Goal: Task Accomplishment & Management: Use online tool/utility

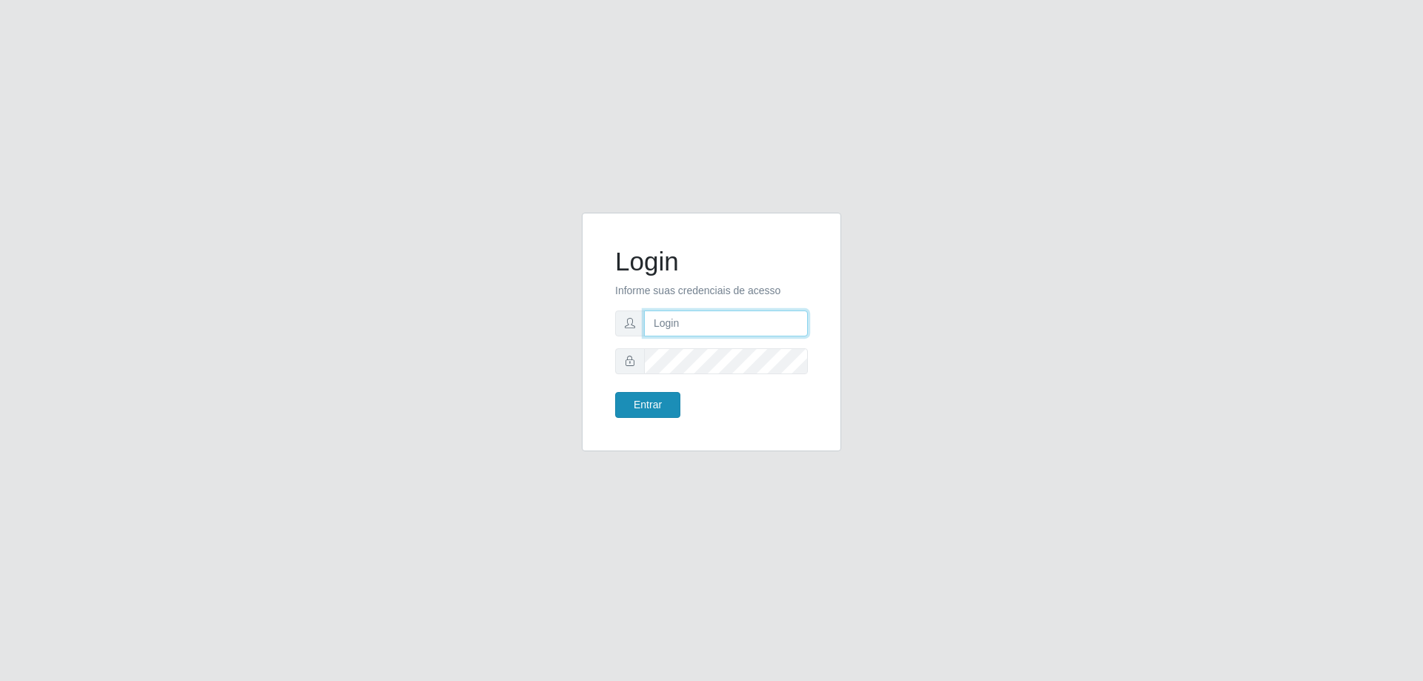
type input "[EMAIL_ADDRESS][DOMAIN_NAME]"
click at [657, 401] on button "Entrar" at bounding box center [647, 405] width 65 height 26
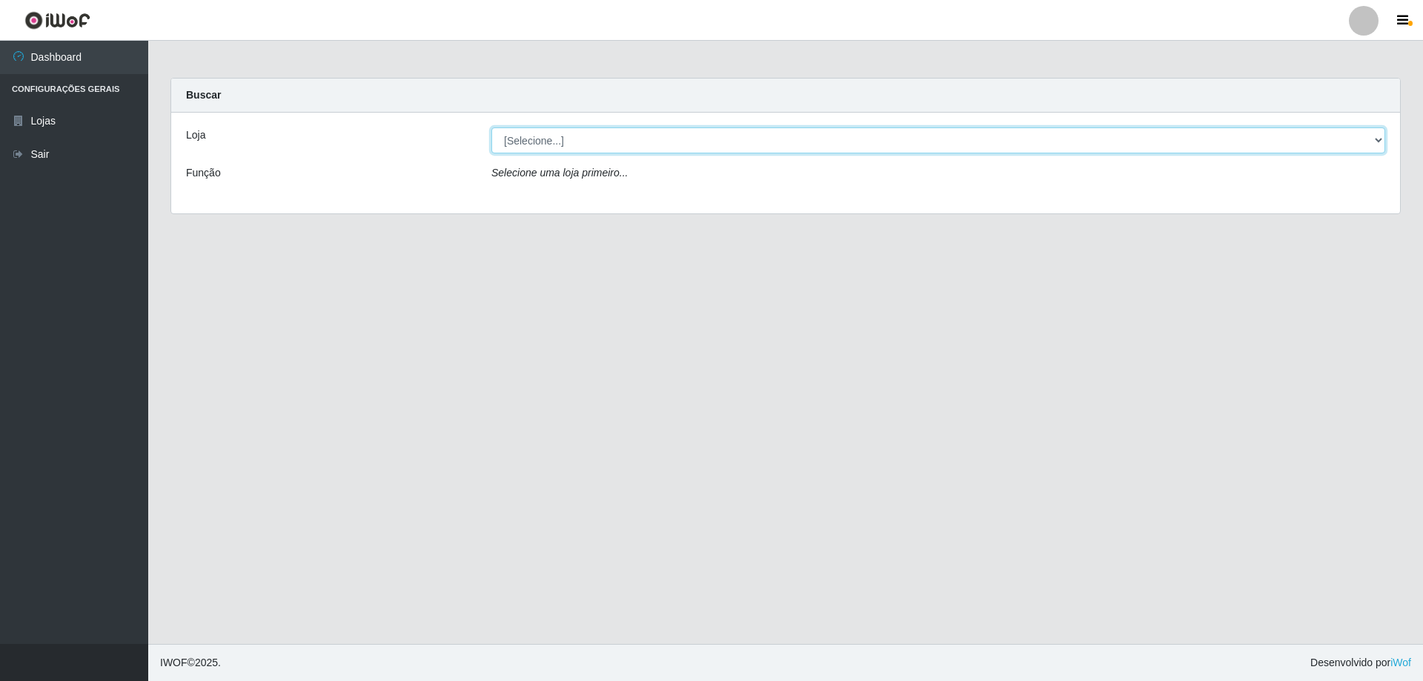
click at [578, 130] on select "[Selecione...] SuperShow Bis - [GEOGRAPHIC_DATA]" at bounding box center [938, 140] width 894 height 26
select select "59"
click at [491, 127] on select "[Selecione...] SuperShow Bis - [GEOGRAPHIC_DATA]" at bounding box center [938, 140] width 894 height 26
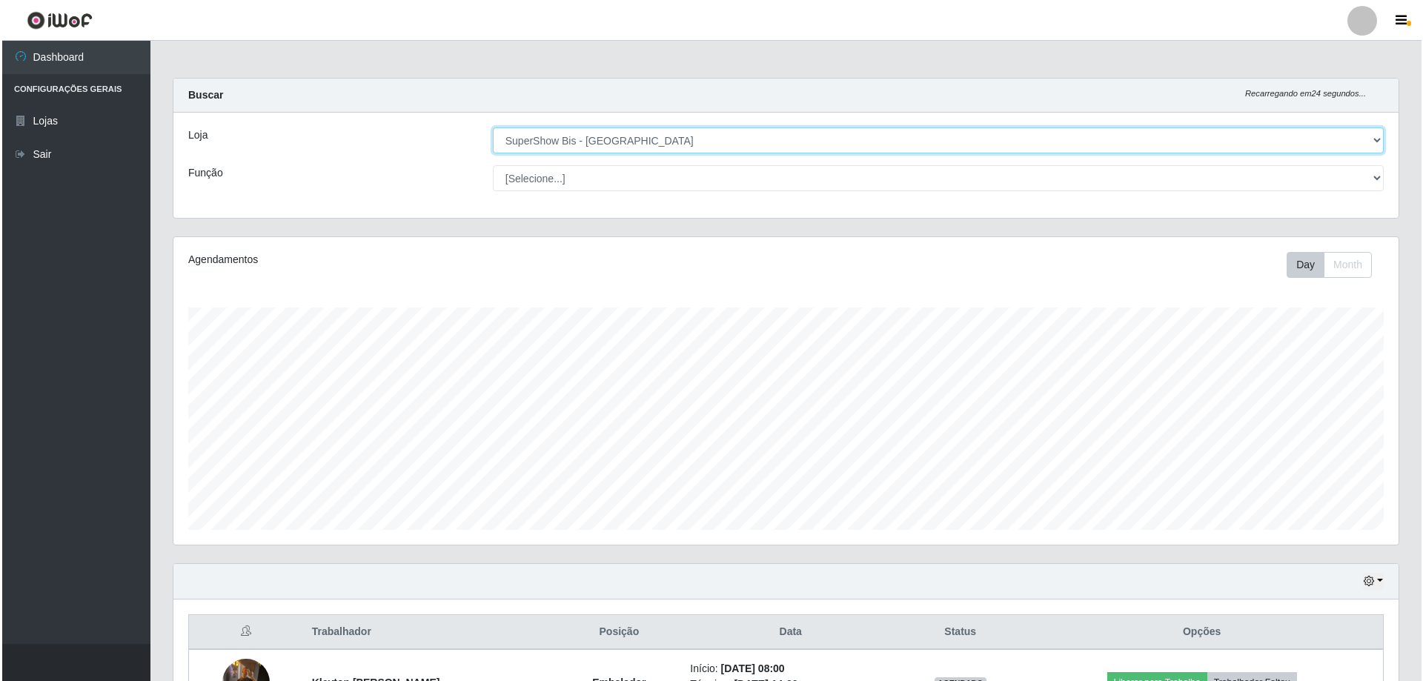
scroll to position [171, 0]
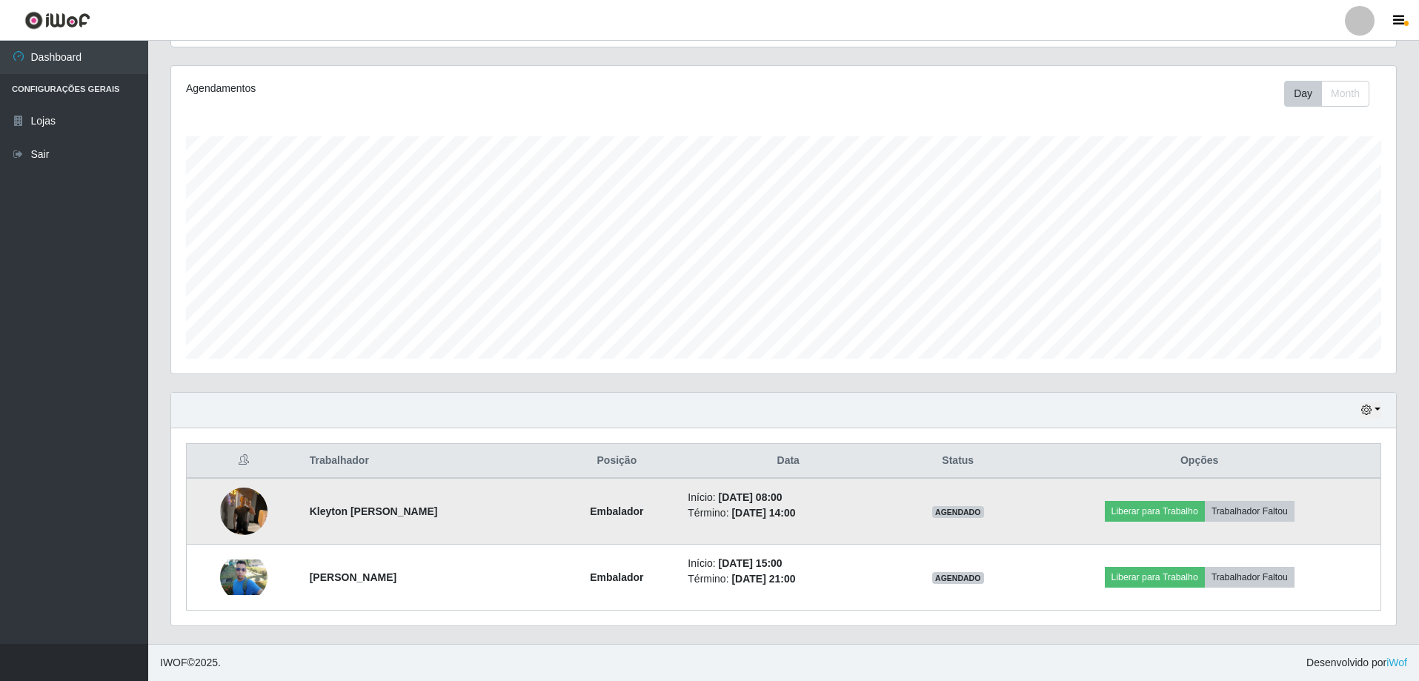
click at [249, 516] on img at bounding box center [243, 511] width 47 height 63
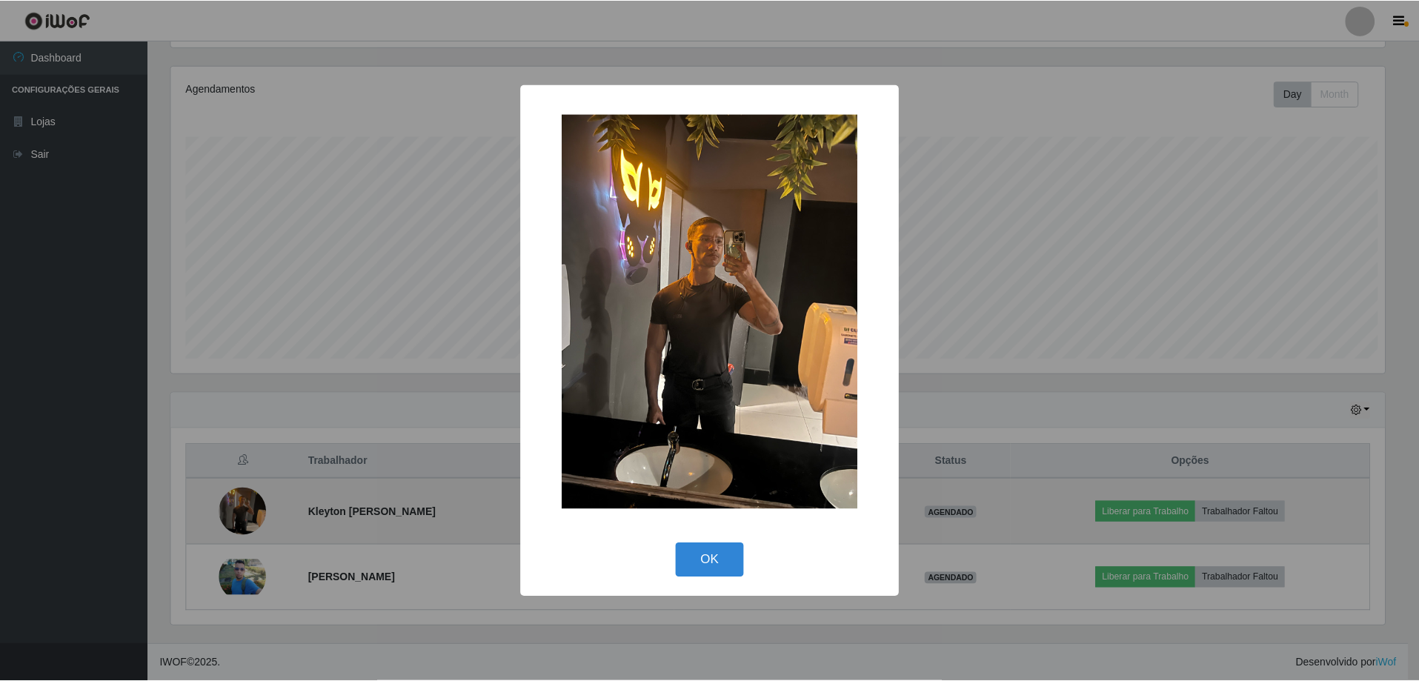
scroll to position [308, 1218]
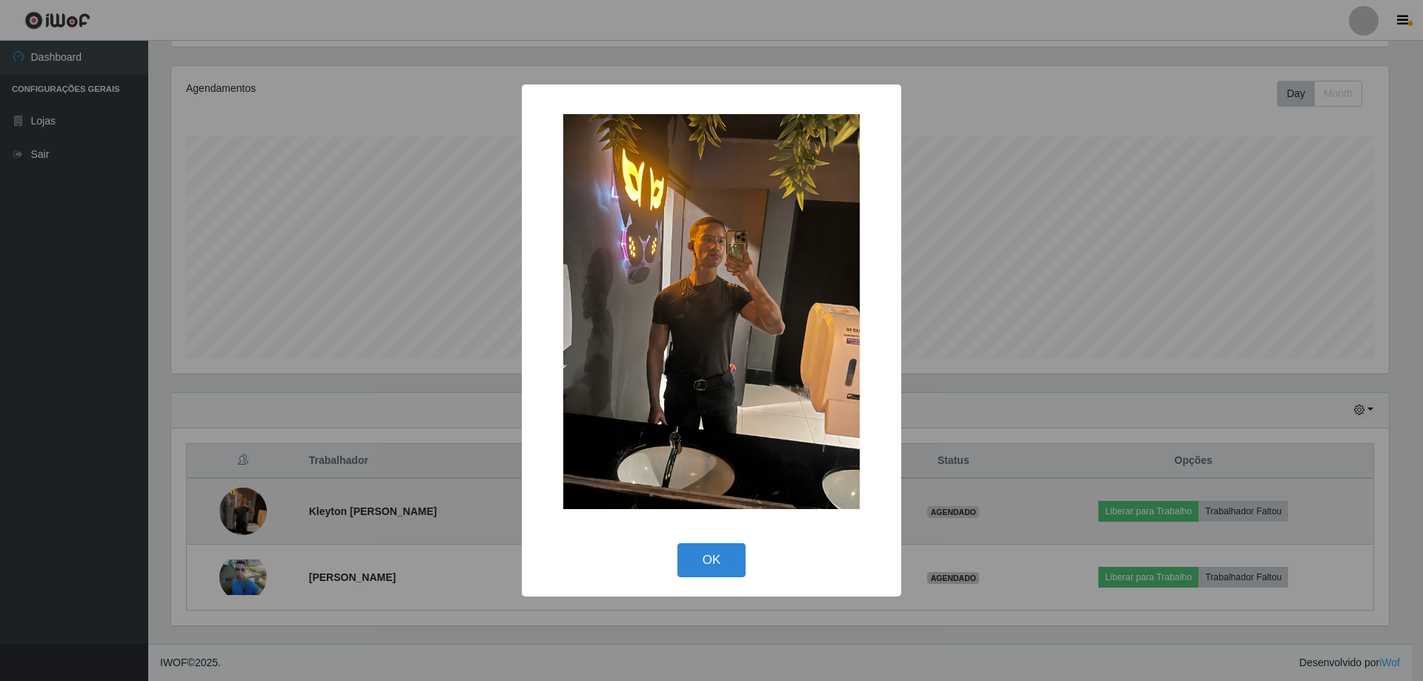
click at [249, 516] on div "× OK Cancel" at bounding box center [711, 340] width 1423 height 681
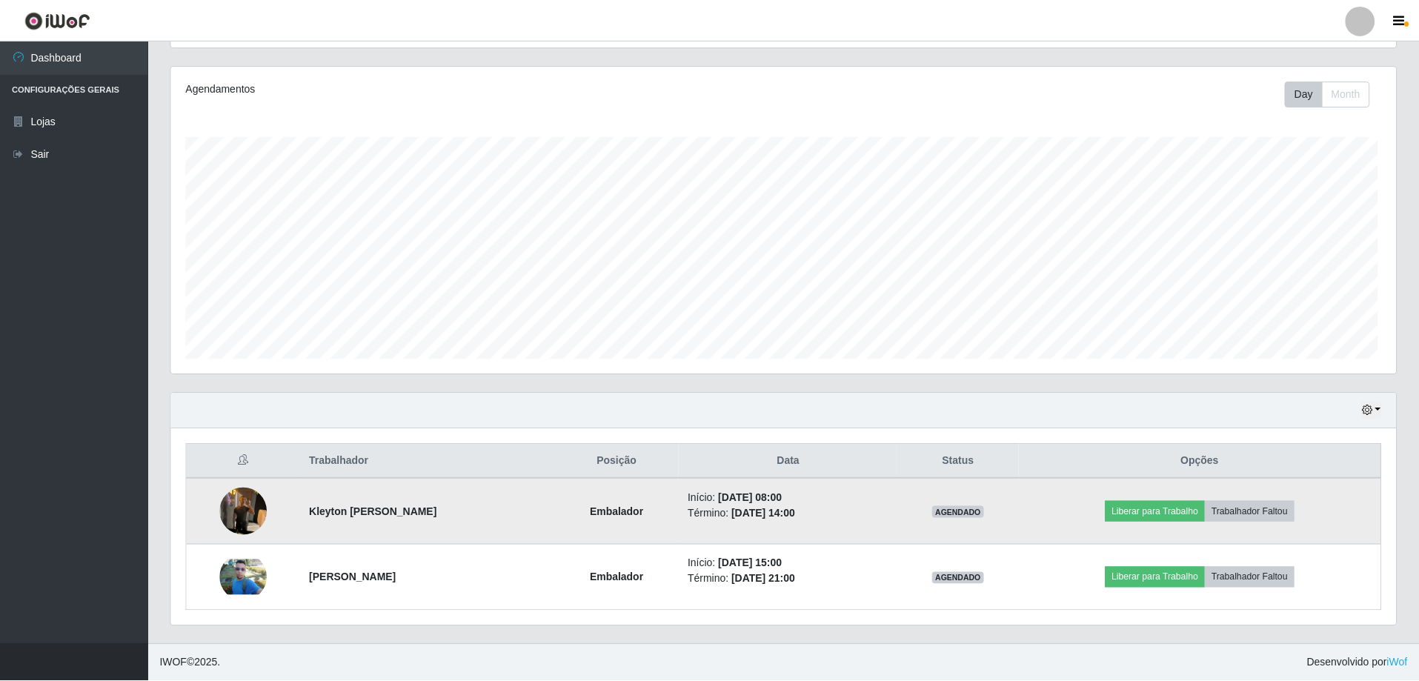
scroll to position [308, 1225]
click at [1173, 508] on button "Liberar para Trabalho" at bounding box center [1155, 511] width 100 height 21
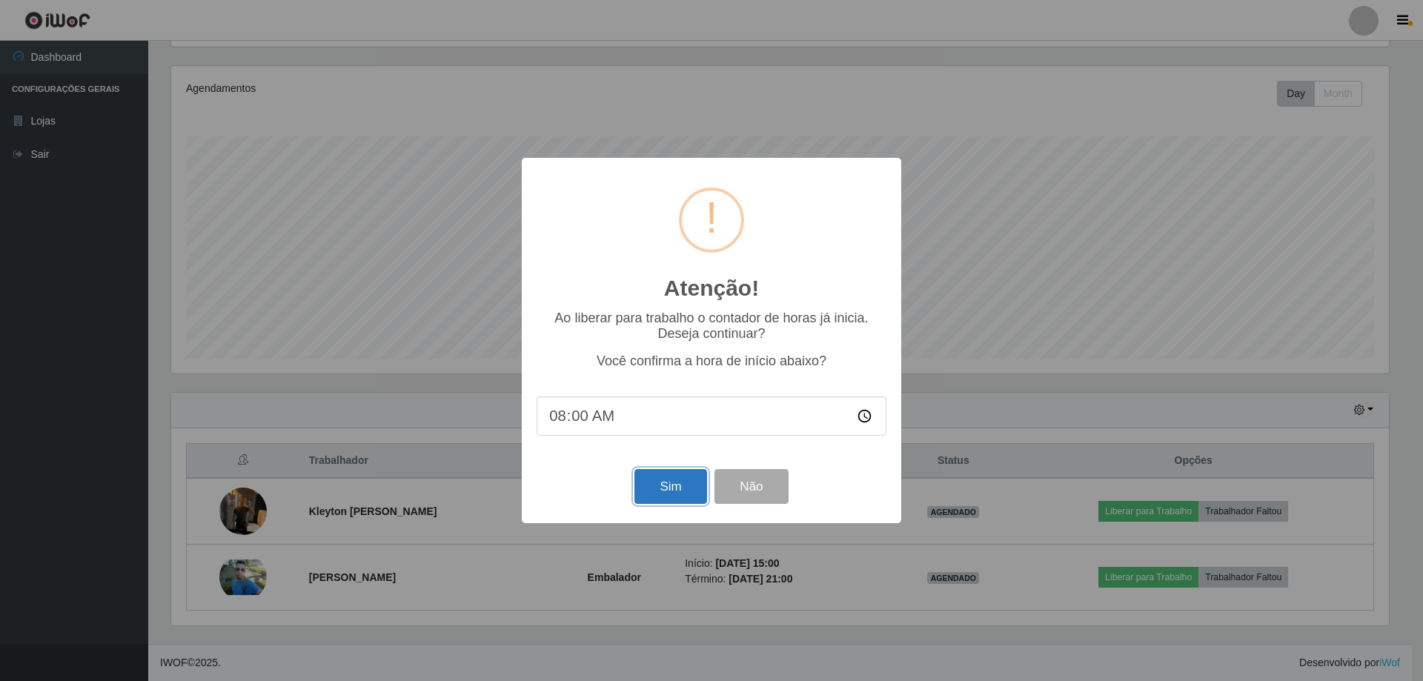
click at [650, 476] on button "Sim" at bounding box center [670, 486] width 72 height 35
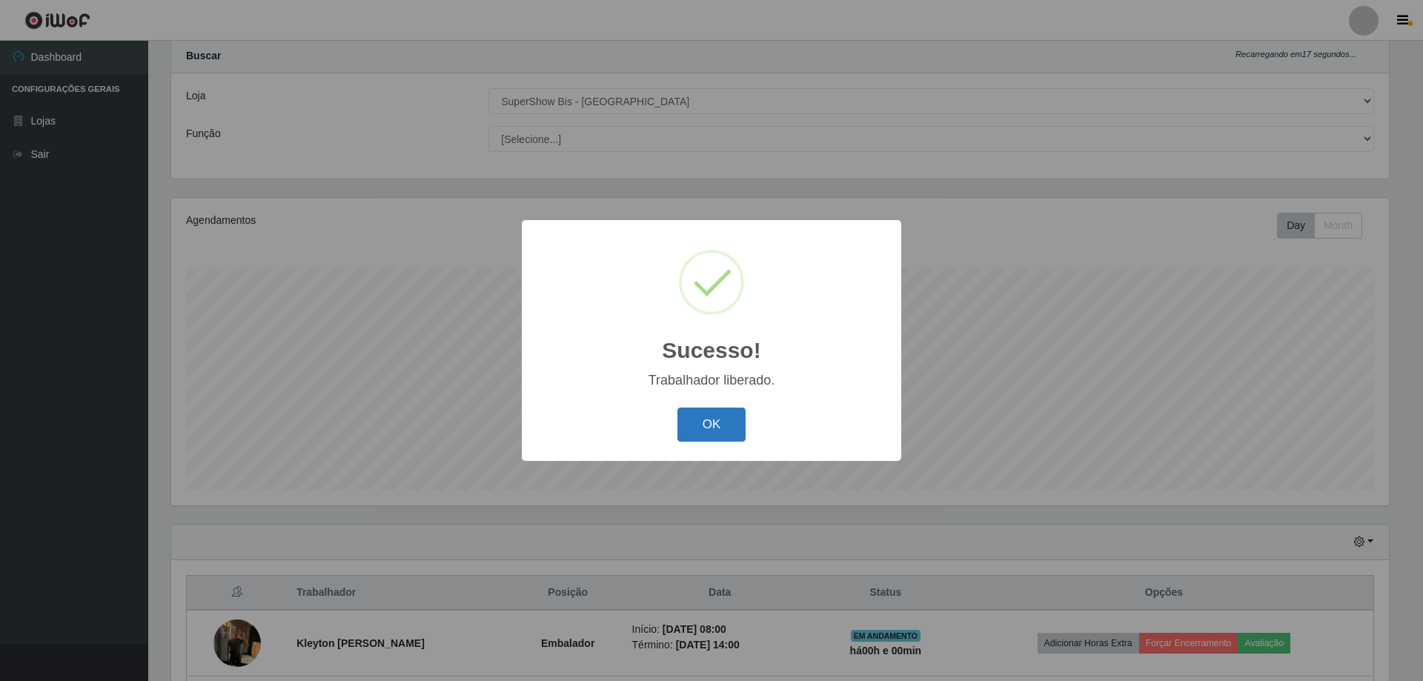
click at [720, 427] on button "OK" at bounding box center [711, 425] width 69 height 35
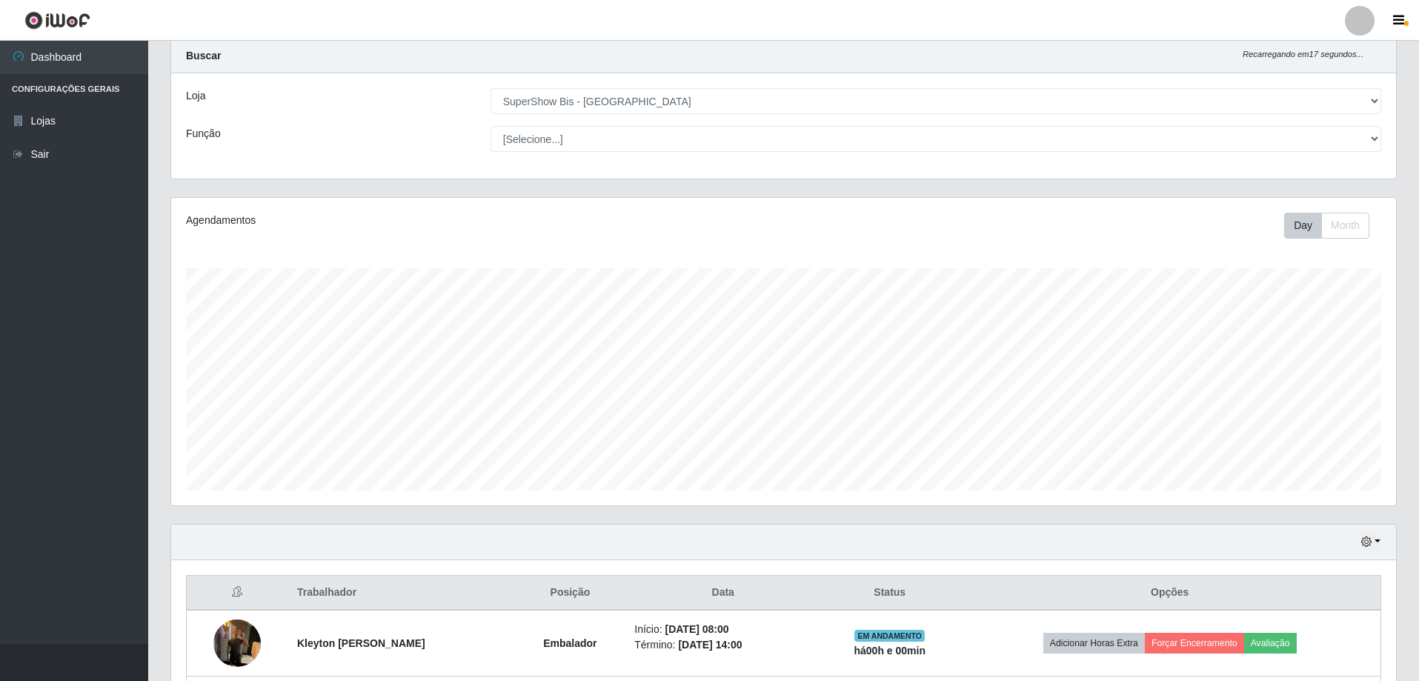
scroll to position [308, 1225]
